Goal: Obtain resource: Download file/media

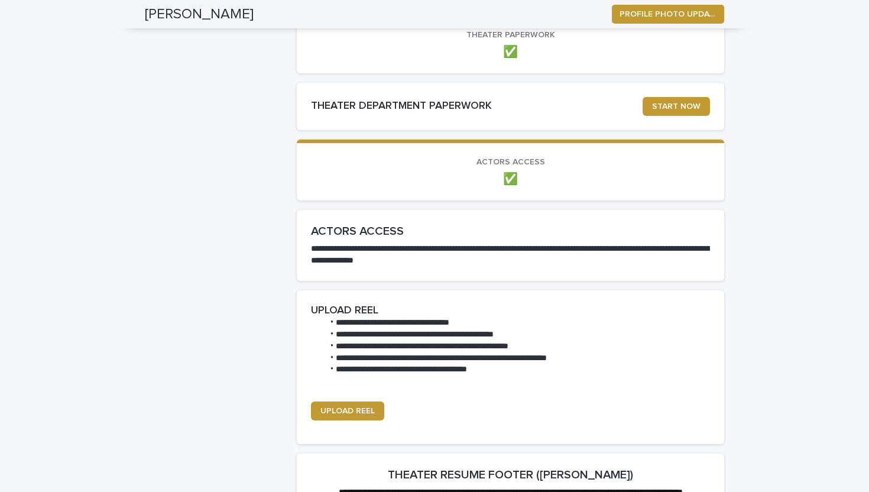
scroll to position [958, 0]
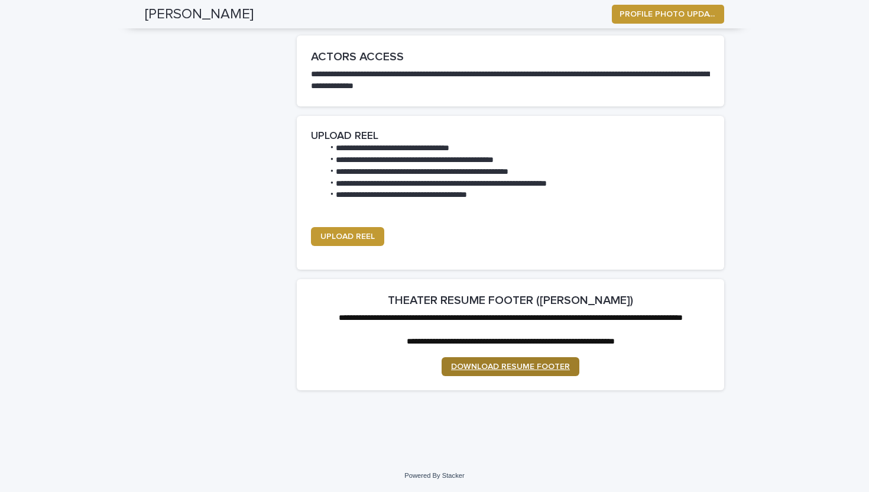
click at [497, 359] on link "DOWNLOAD RESUME FOOTER" at bounding box center [511, 366] width 138 height 19
click at [368, 232] on span "UPLOAD REEL" at bounding box center [347, 236] width 54 height 8
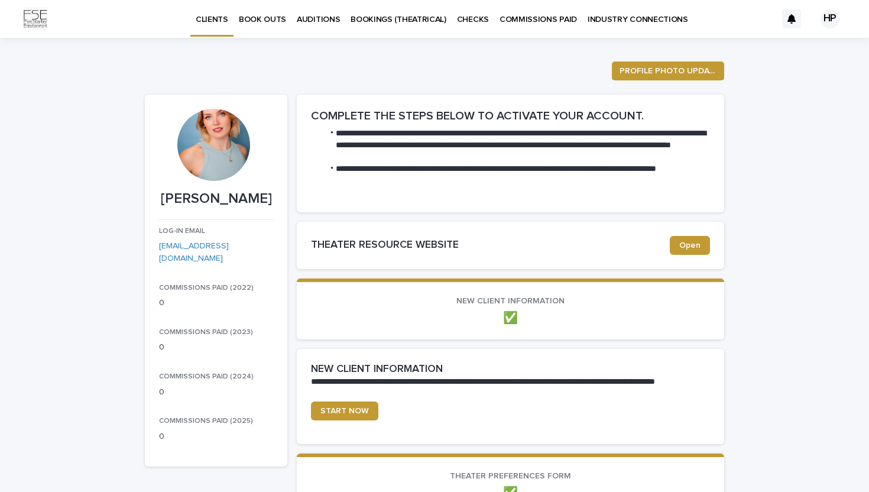
click at [212, 154] on div at bounding box center [213, 145] width 72 height 72
click at [686, 242] on span "Open" at bounding box center [689, 245] width 21 height 8
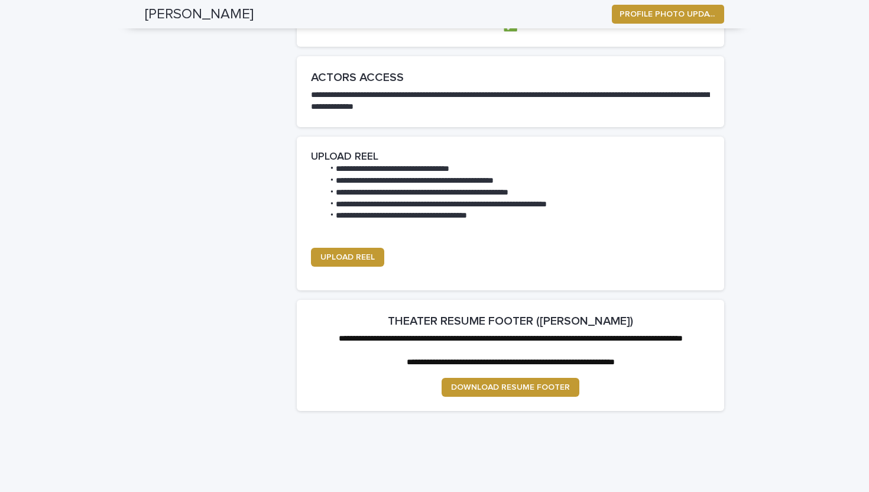
scroll to position [958, 0]
